Goal: Browse casually: Explore the website without a specific task or goal

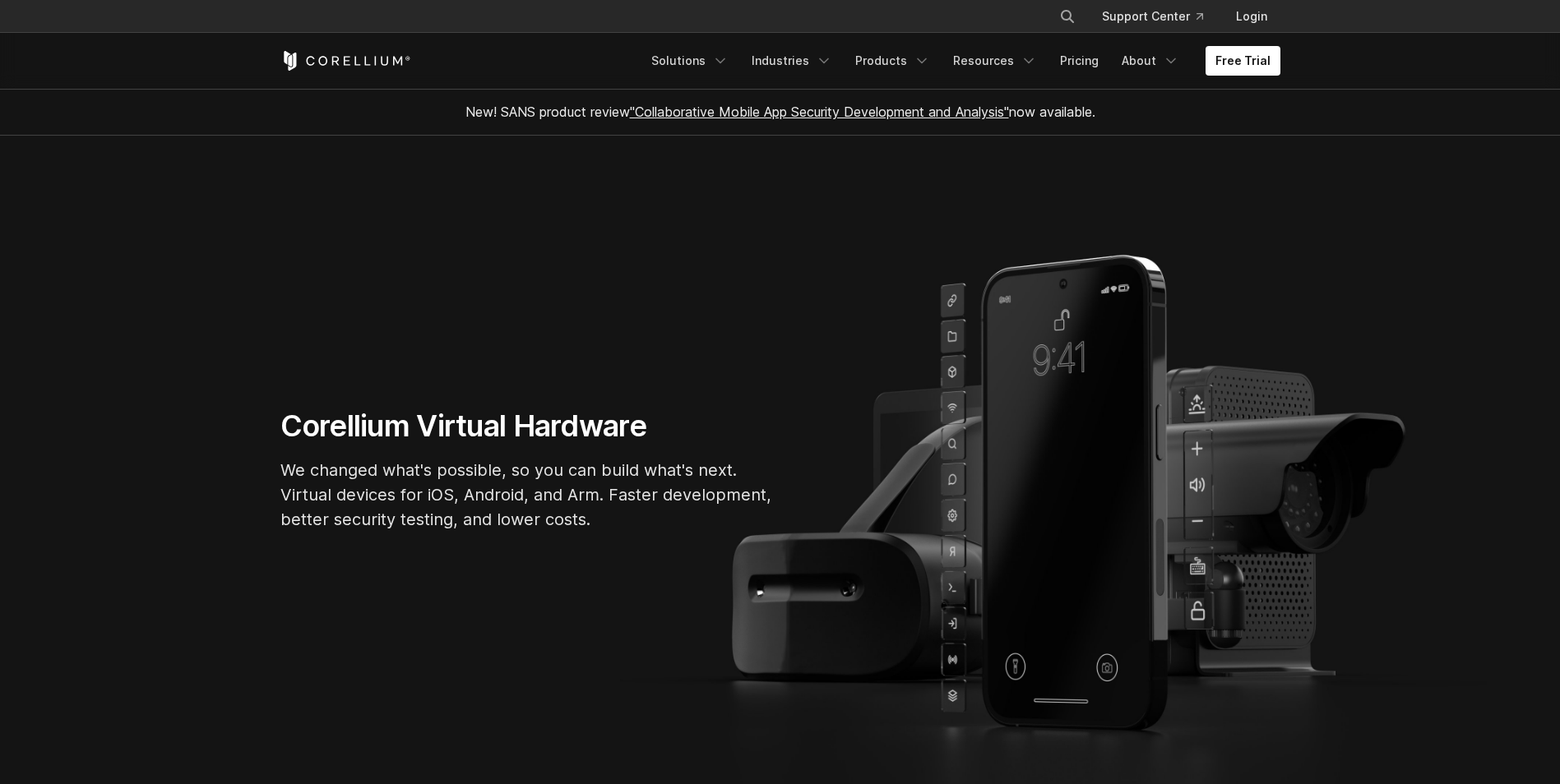
click at [776, 258] on section "Corellium Virtual Hardware We changed what's possible, so you can build what's …" at bounding box center [780, 477] width 1560 height 682
click at [1297, 248] on section "Corellium Virtual Hardware We changed what's possible, so you can build what's …" at bounding box center [780, 477] width 1560 height 682
drag, startPoint x: 1299, startPoint y: 243, endPoint x: 1222, endPoint y: 217, distance: 81.3
click at [1222, 217] on section "Corellium Virtual Hardware We changed what's possible, so you can build what's …" at bounding box center [780, 477] width 1560 height 682
click at [553, 271] on section "Corellium Virtual Hardware We changed what's possible, so you can build what's …" at bounding box center [780, 477] width 1560 height 682
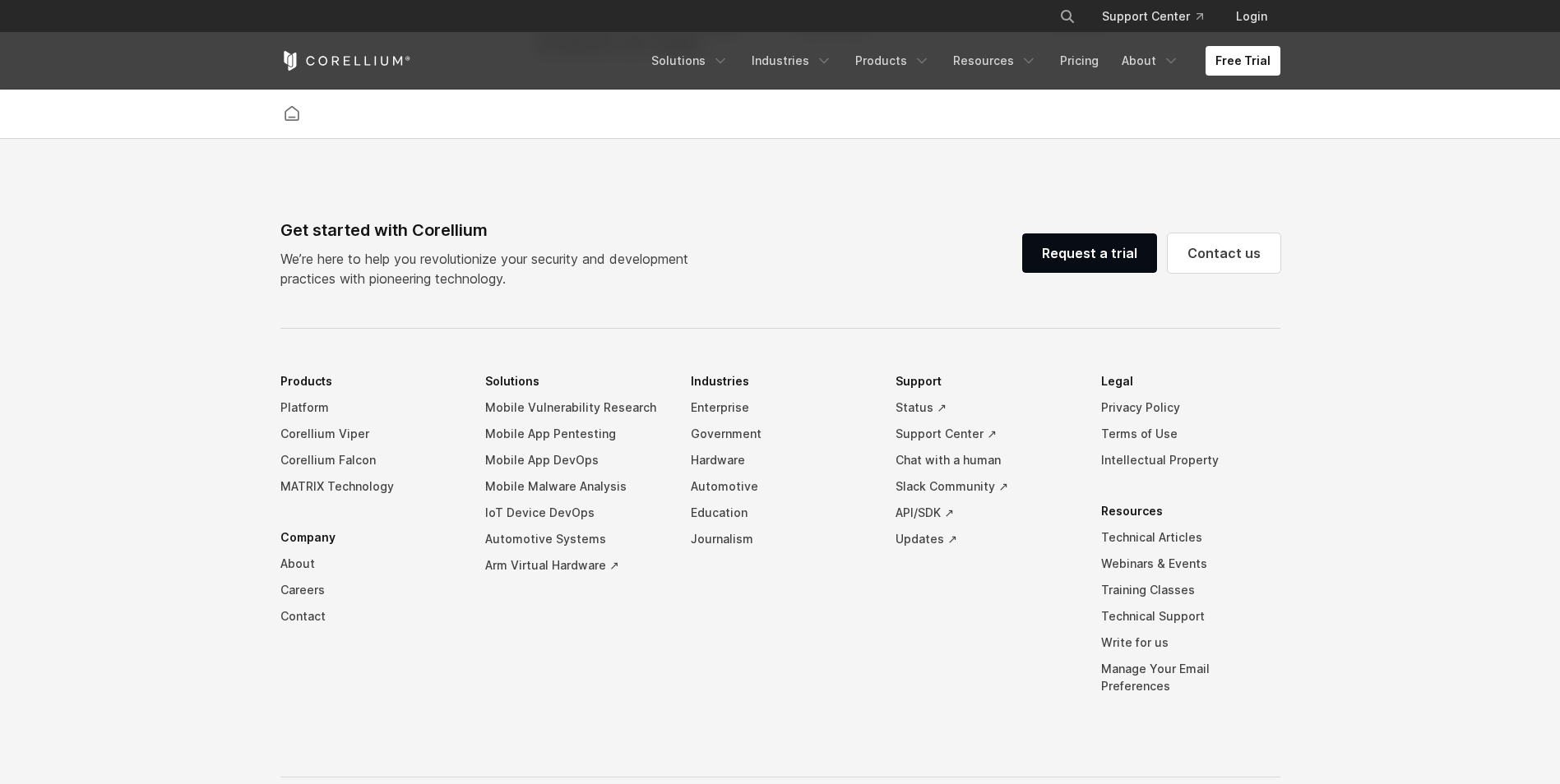
scroll to position [3857, 0]
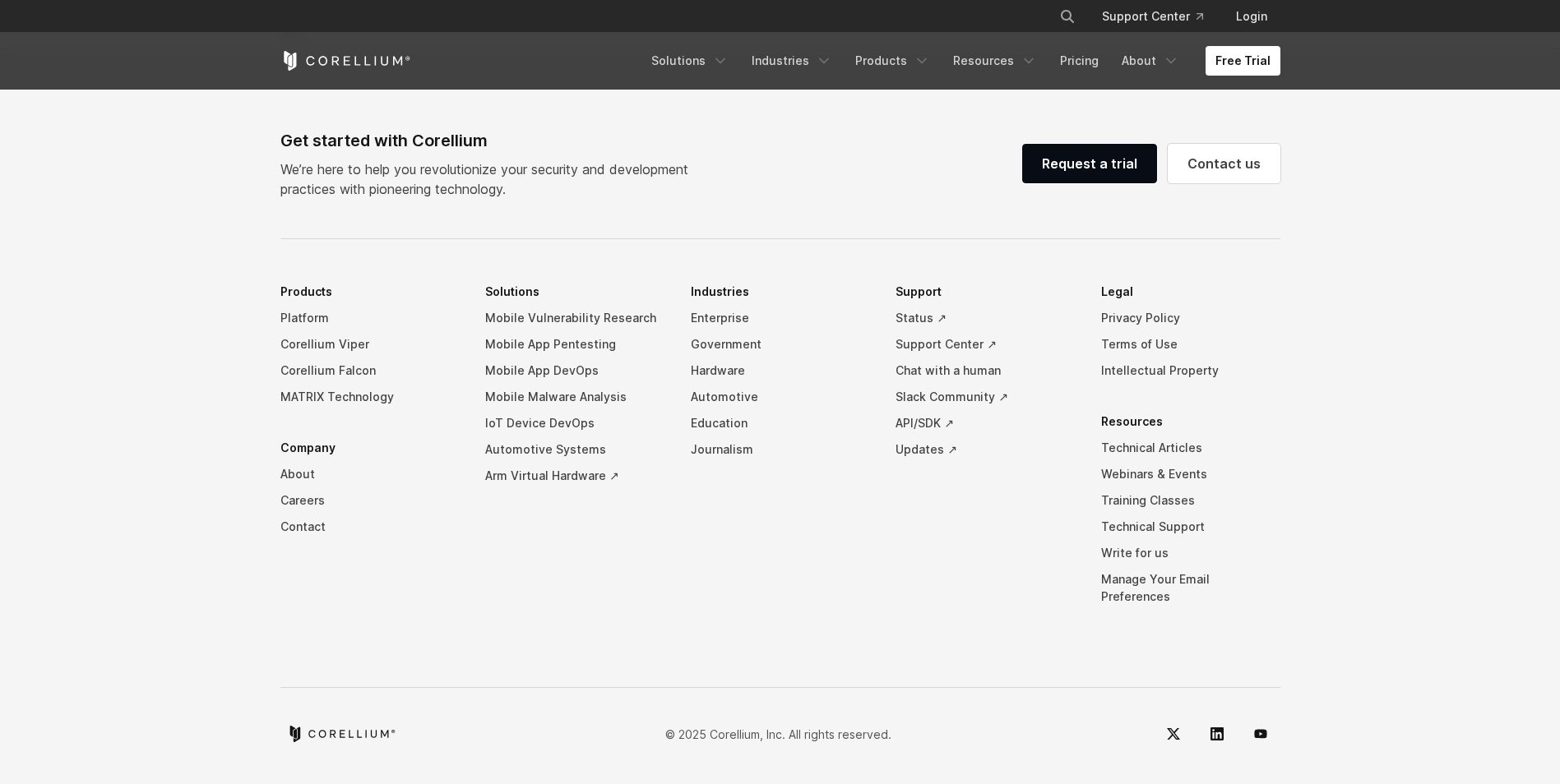
drag, startPoint x: 1435, startPoint y: 344, endPoint x: 1520, endPoint y: 309, distance: 91.9
click at [1470, 340] on footer "Get started with Corellium We’re here to help you revolutionize your security a…" at bounding box center [780, 418] width 1560 height 737
click at [178, 194] on footer "Get started with Corellium We’re here to help you revolutionize your security a…" at bounding box center [780, 418] width 1560 height 737
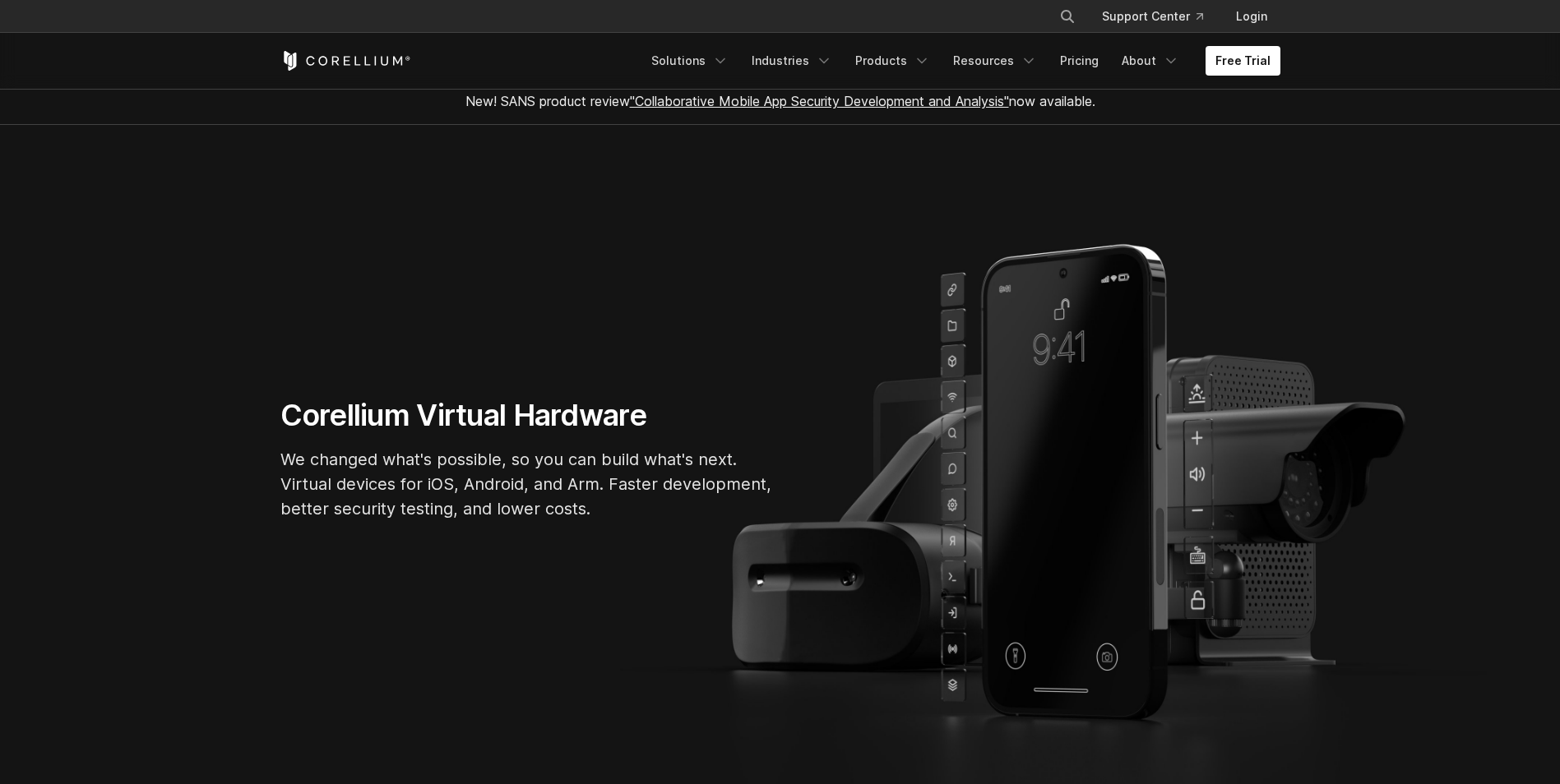
scroll to position [0, 0]
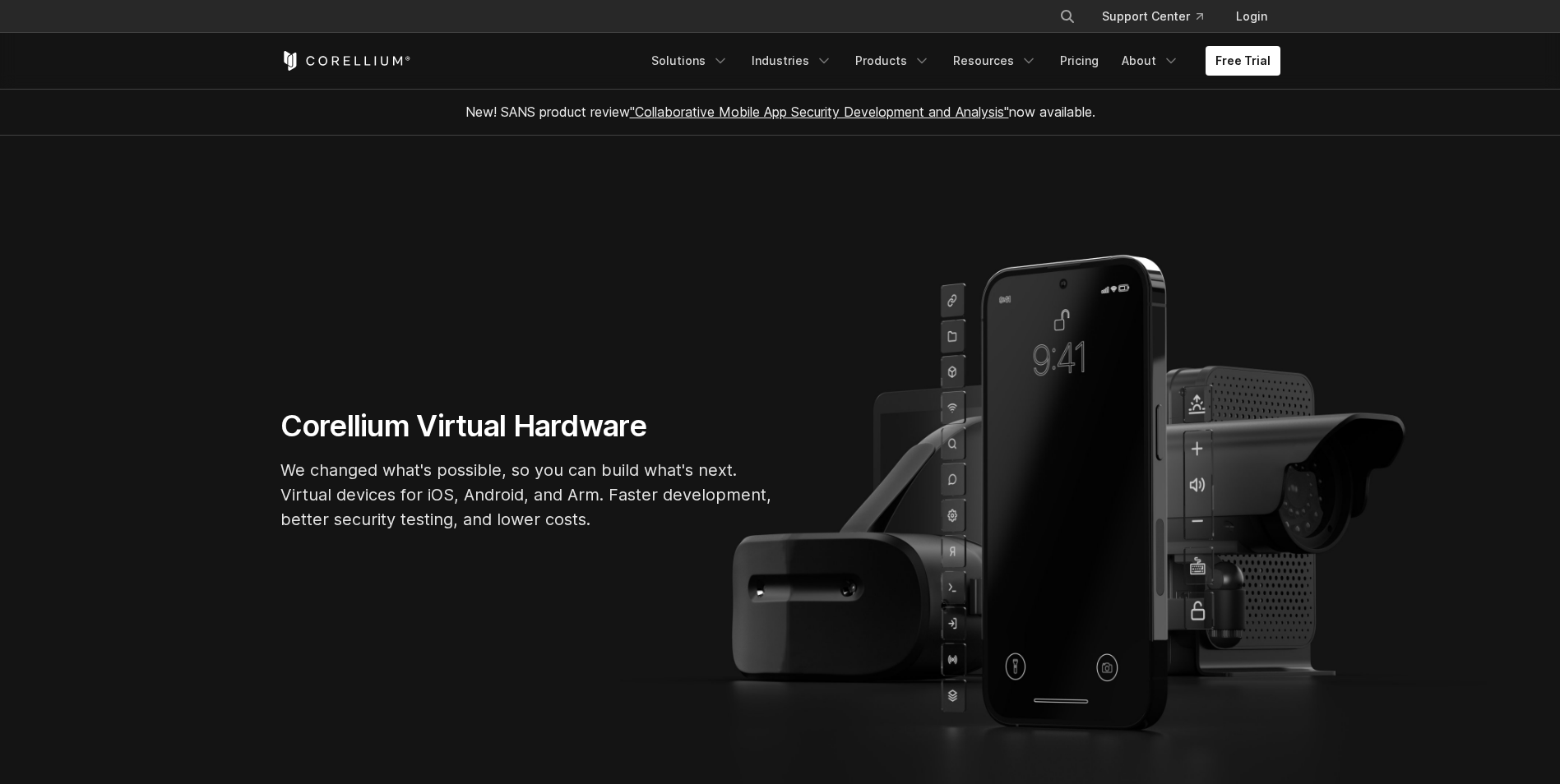
click at [339, 64] on icon "Corellium Home" at bounding box center [346, 61] width 131 height 20
